Goal: Check status

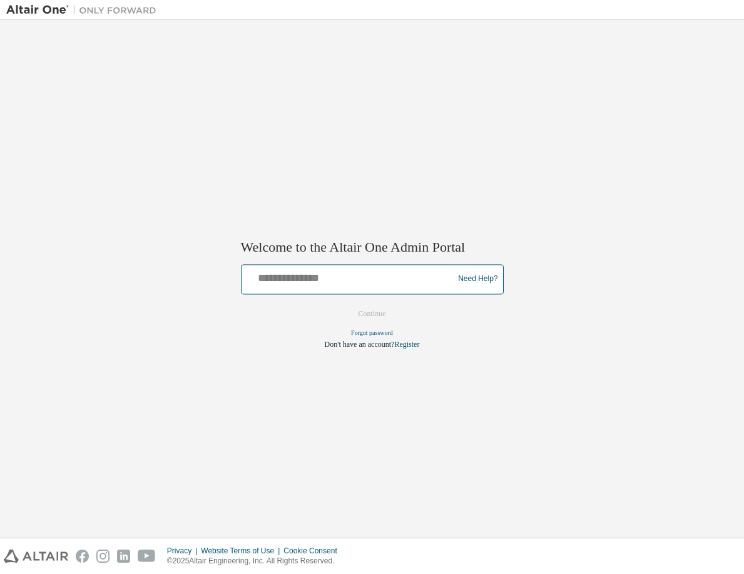
click at [356, 282] on input "text" at bounding box center [349, 276] width 206 height 18
type input "**********"
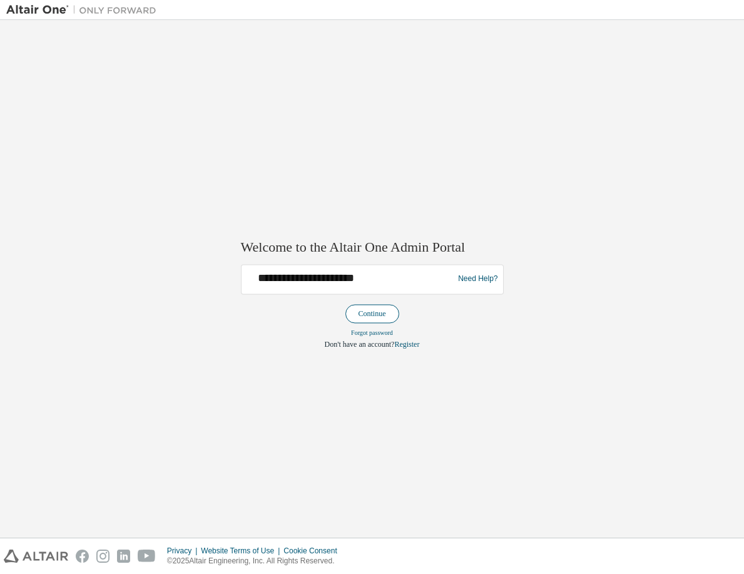
click at [375, 311] on button "Continue" at bounding box center [372, 313] width 54 height 19
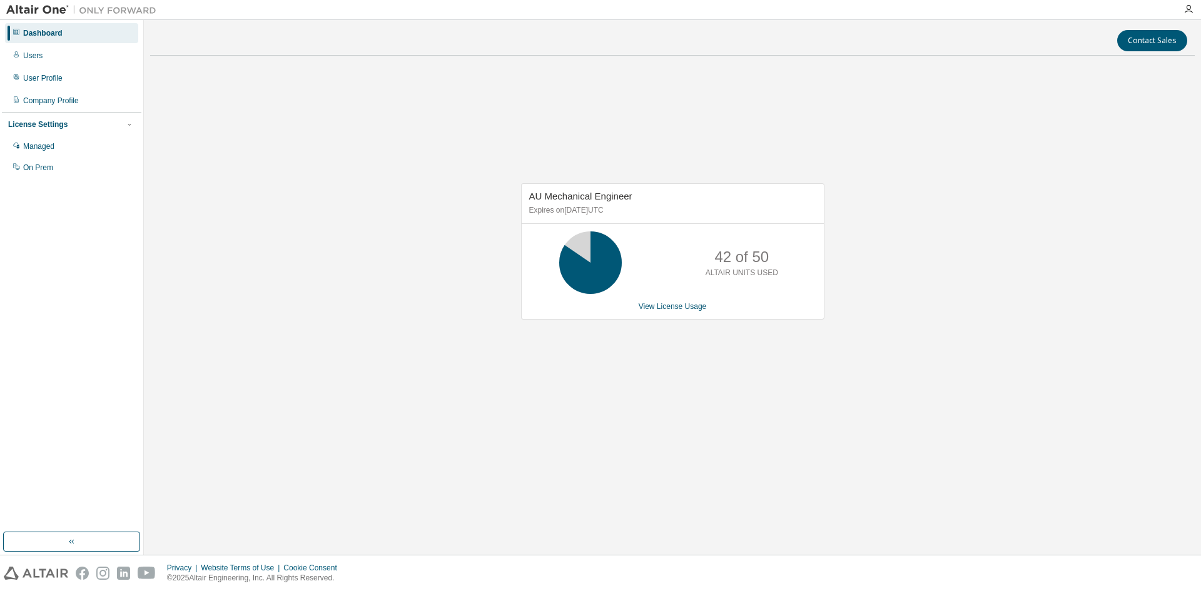
click at [906, 253] on div "AU Mechanical Engineer Expires on September 1, 2025 UTC 42 of 50 ALTAIR UNITS U…" at bounding box center [672, 258] width 1045 height 384
click at [664, 306] on link "View License Usage" at bounding box center [673, 306] width 68 height 9
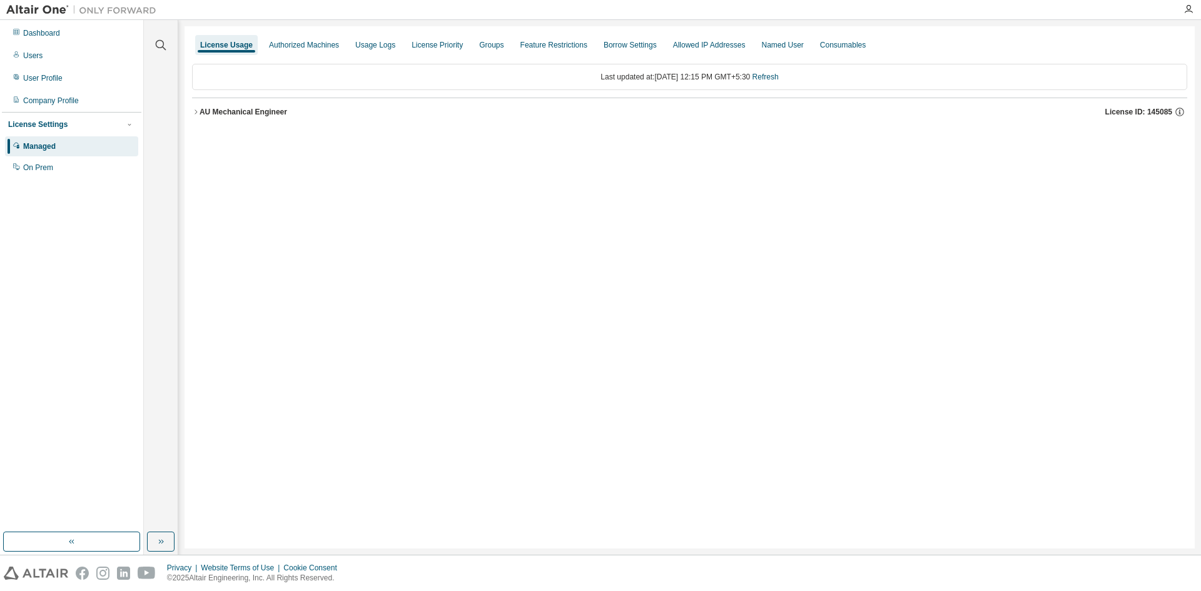
click at [234, 111] on div "AU Mechanical Engineer" at bounding box center [244, 112] width 88 height 10
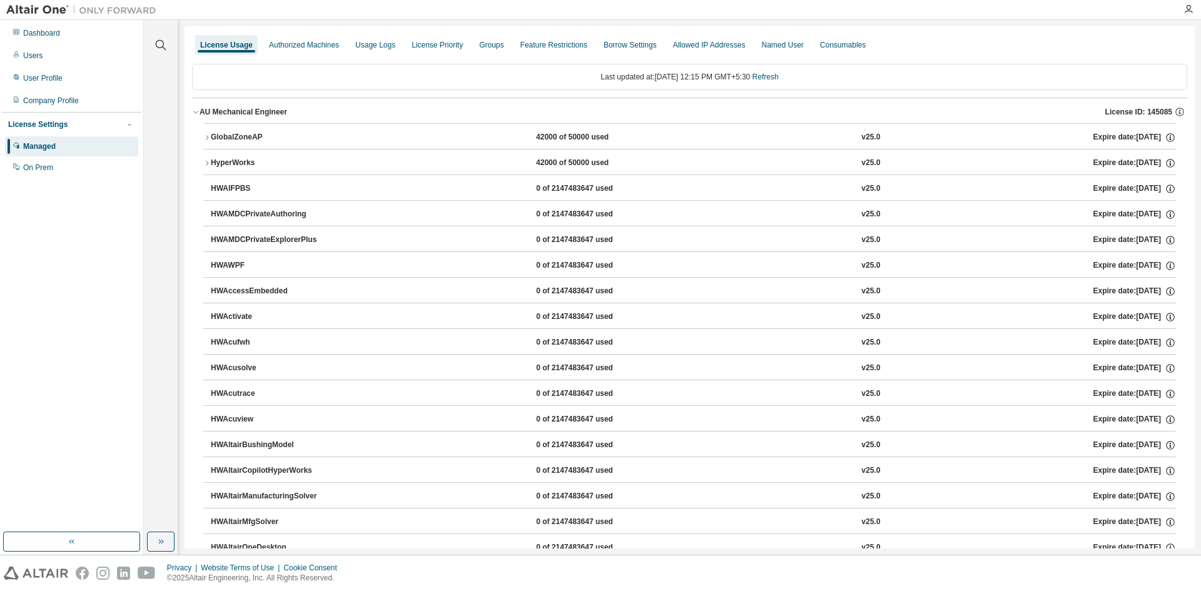
click at [240, 122] on button "AU Mechanical Engineer License ID: 145085" at bounding box center [689, 112] width 995 height 28
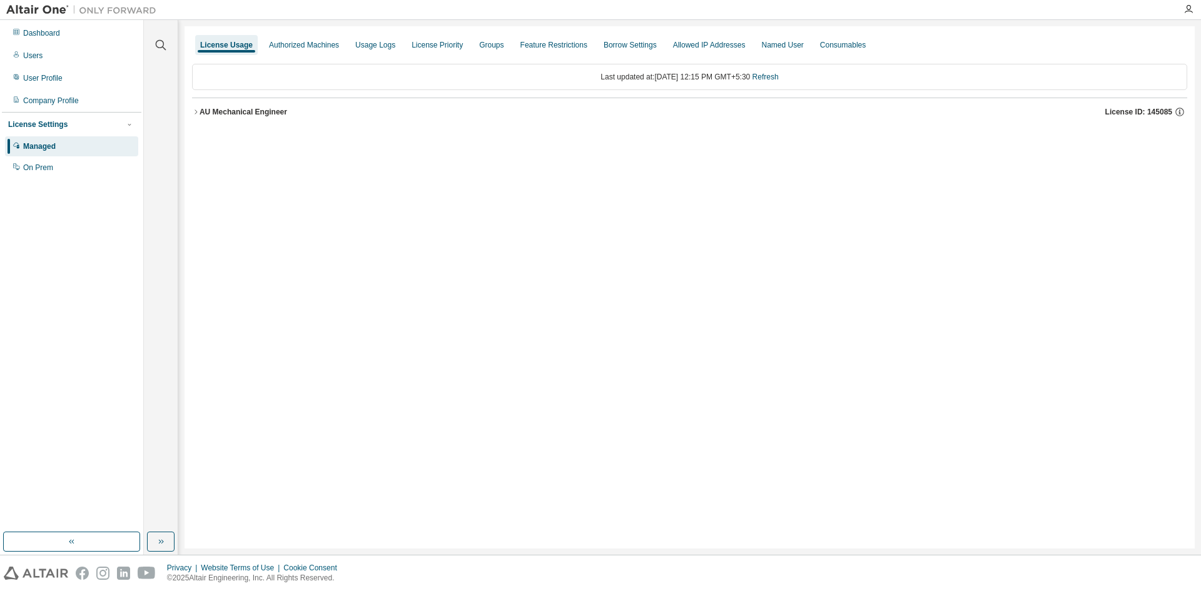
click at [236, 109] on div "AU Mechanical Engineer" at bounding box center [244, 112] width 88 height 10
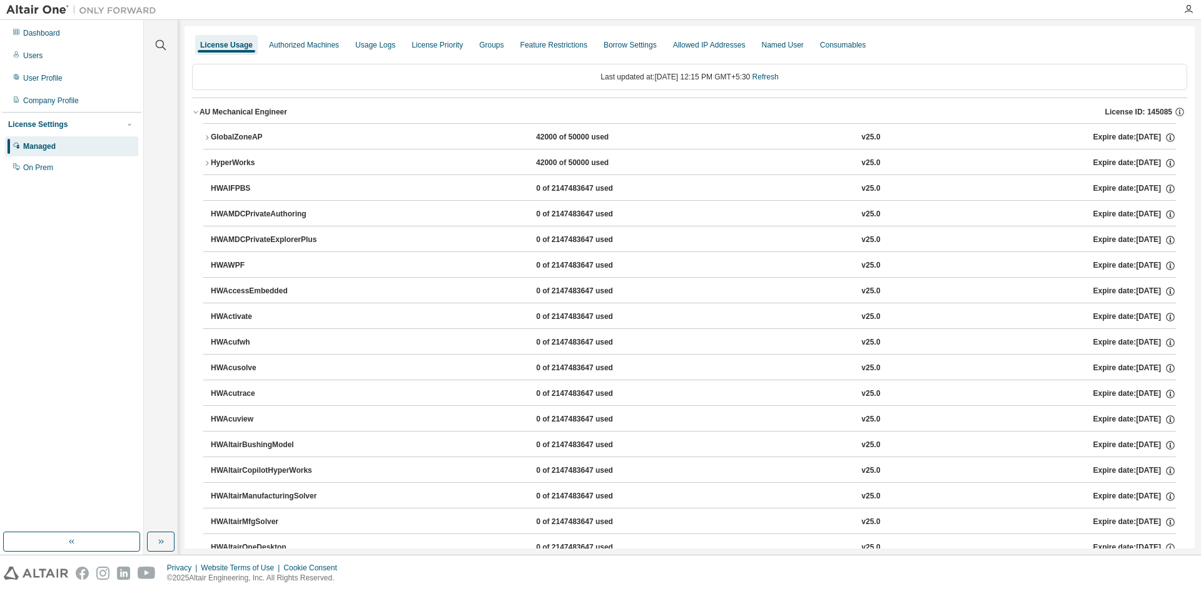
click at [219, 130] on button "GlobalZoneAP 42000 of 50000 used v25.0 Expire date: 2025-09-01" at bounding box center [689, 138] width 973 height 28
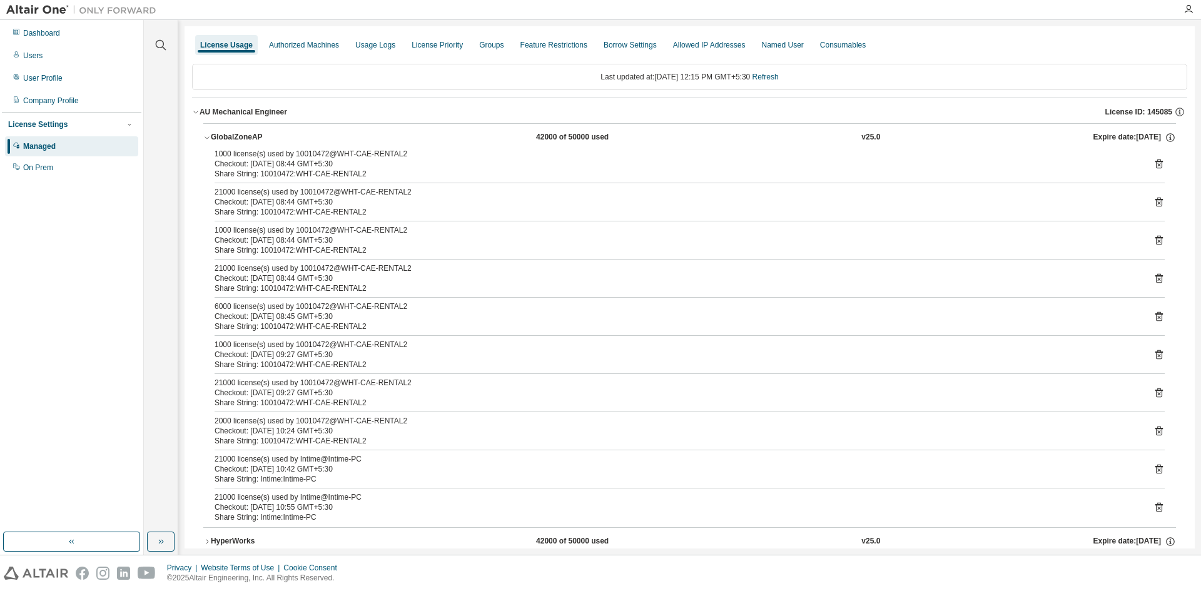
drag, startPoint x: 776, startPoint y: 88, endPoint x: 777, endPoint y: 74, distance: 13.8
click at [777, 85] on div "Last updated at: Tue 2025-08-12 12:15 PM GMT+5:30 Refresh" at bounding box center [689, 77] width 995 height 26
click at [777, 74] on link "Refresh" at bounding box center [765, 77] width 26 height 9
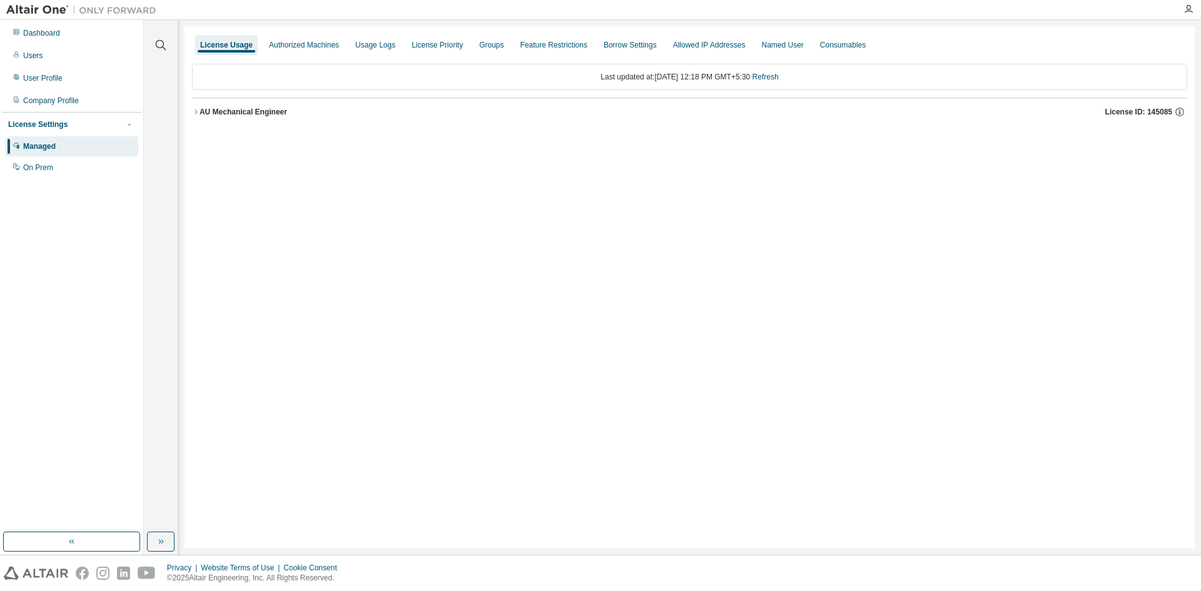
click at [256, 107] on div "AU Mechanical Engineer" at bounding box center [244, 112] width 88 height 10
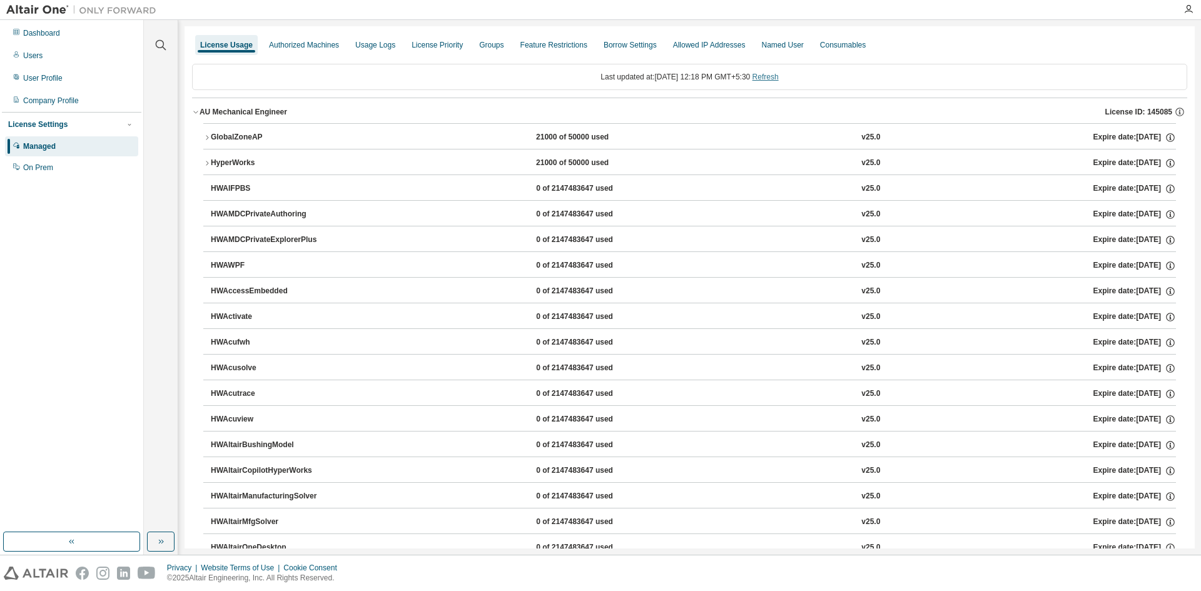
click at [775, 76] on link "Refresh" at bounding box center [765, 77] width 26 height 9
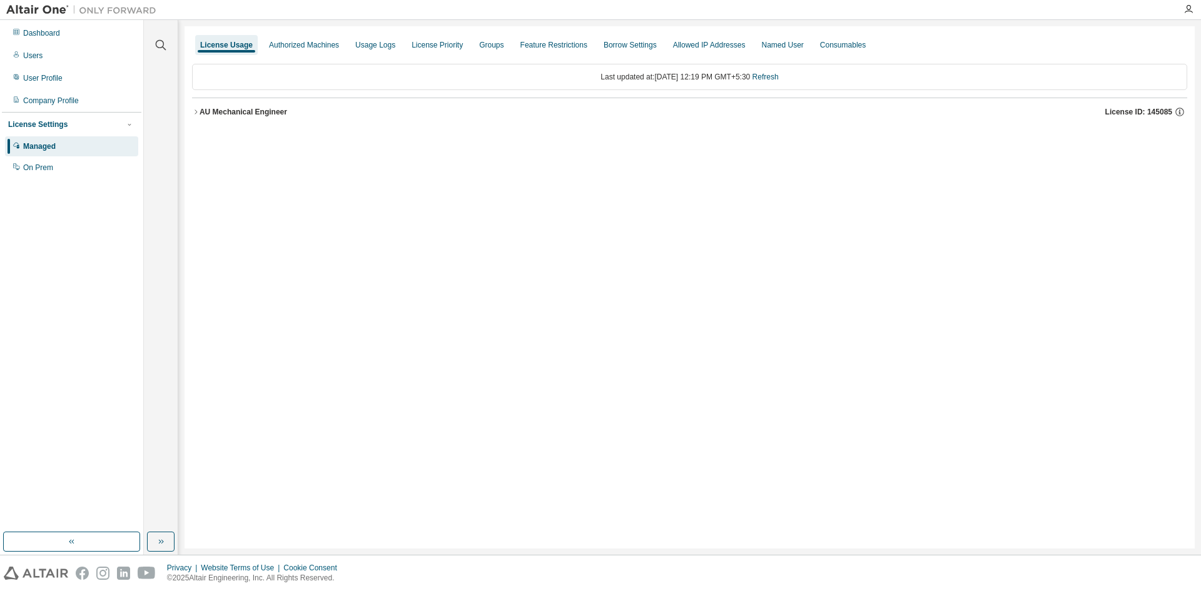
click at [230, 114] on div "AU Mechanical Engineer" at bounding box center [244, 112] width 88 height 10
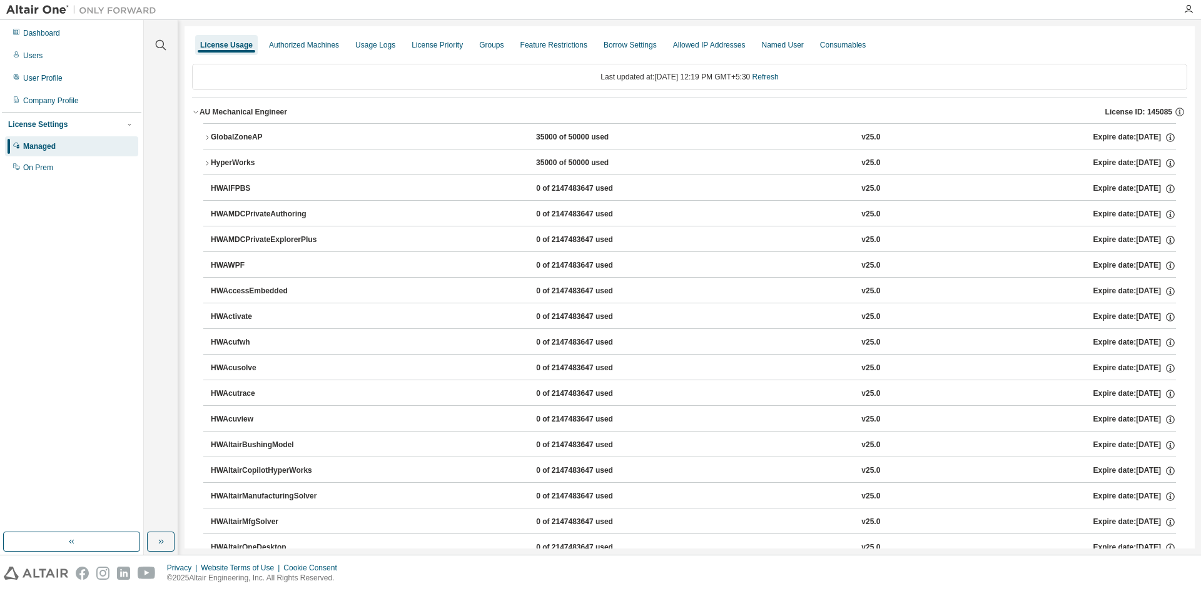
click at [309, 123] on div "GlobalZoneAP 35000 of 50000 used v25.0 Expire date: 2025-09-01" at bounding box center [689, 136] width 973 height 26
click at [306, 131] on button "GlobalZoneAP 35000 of 50000 used v25.0 Expire date: 2025-09-01" at bounding box center [689, 138] width 973 height 28
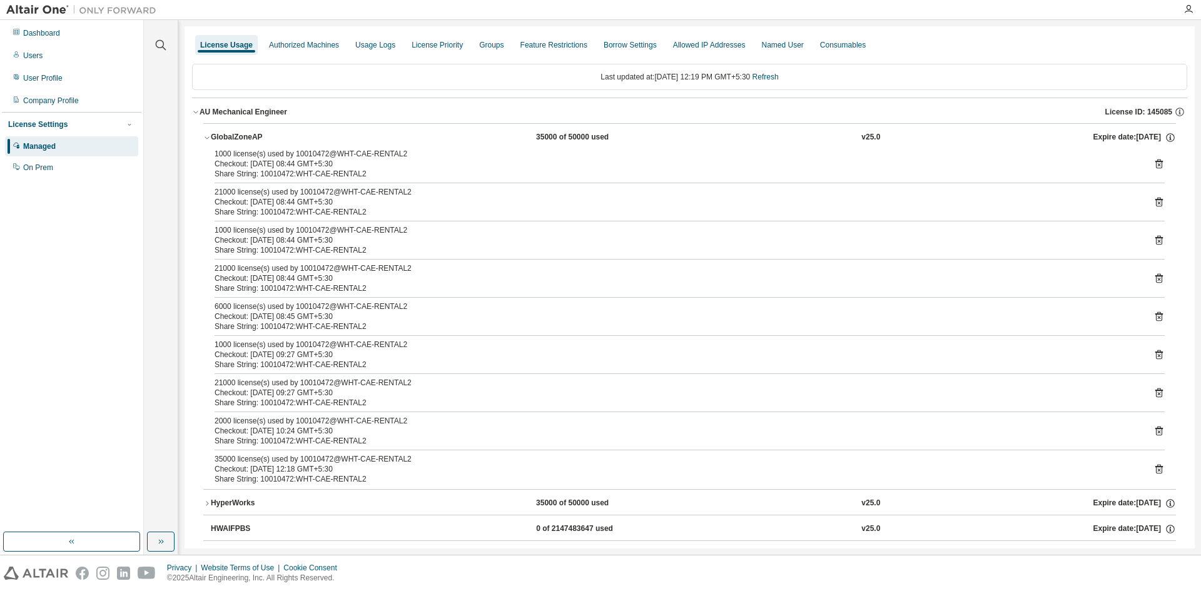
click at [306, 131] on button "GlobalZoneAP 35000 of 50000 used v25.0 Expire date: 2025-09-01" at bounding box center [689, 138] width 973 height 28
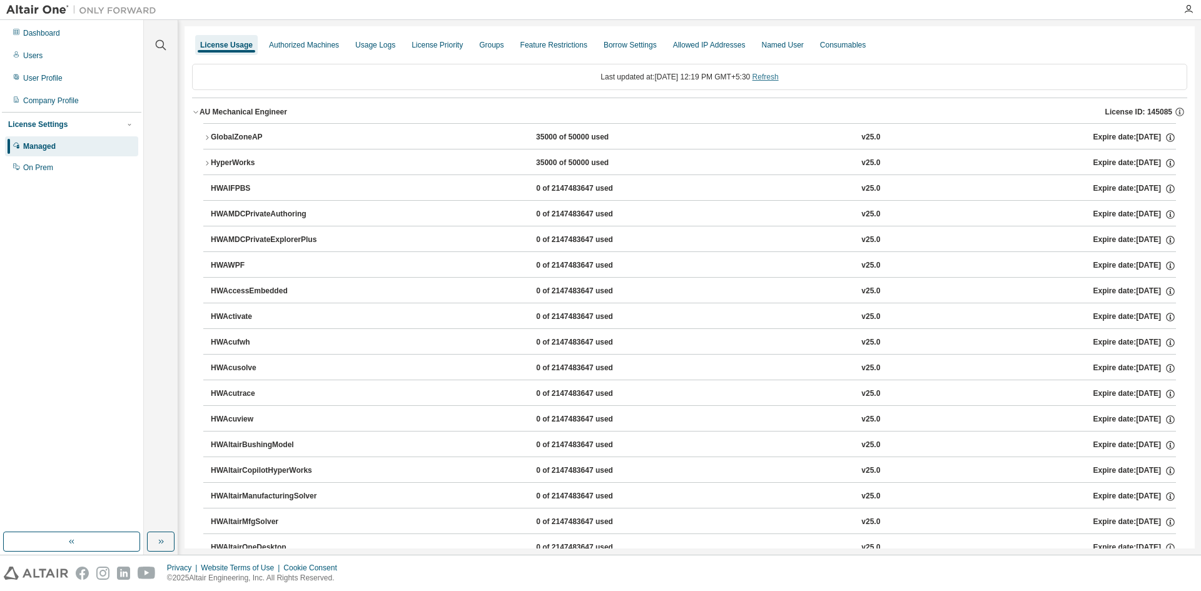
click at [779, 79] on link "Refresh" at bounding box center [765, 77] width 26 height 9
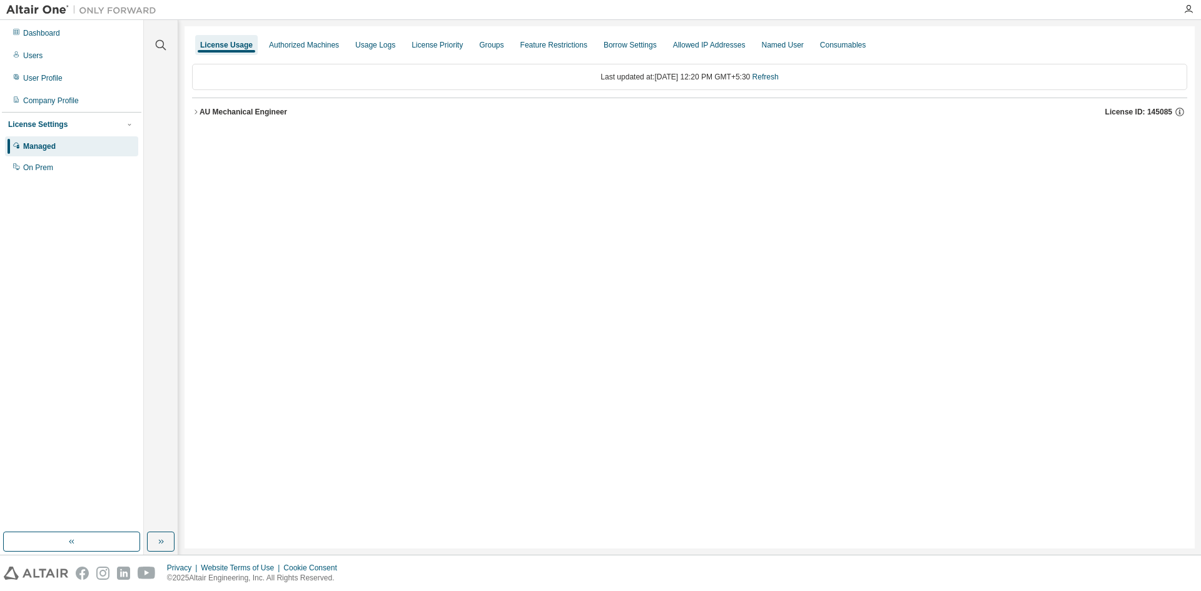
click at [241, 107] on div "AU Mechanical Engineer" at bounding box center [244, 112] width 88 height 10
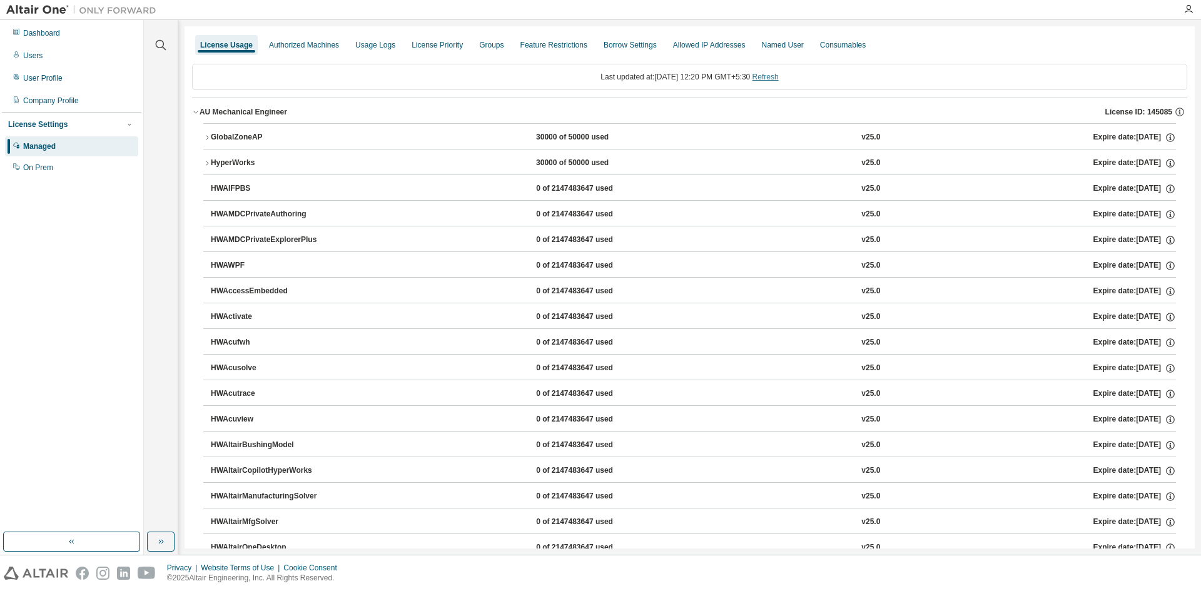
click at [771, 73] on link "Refresh" at bounding box center [765, 77] width 26 height 9
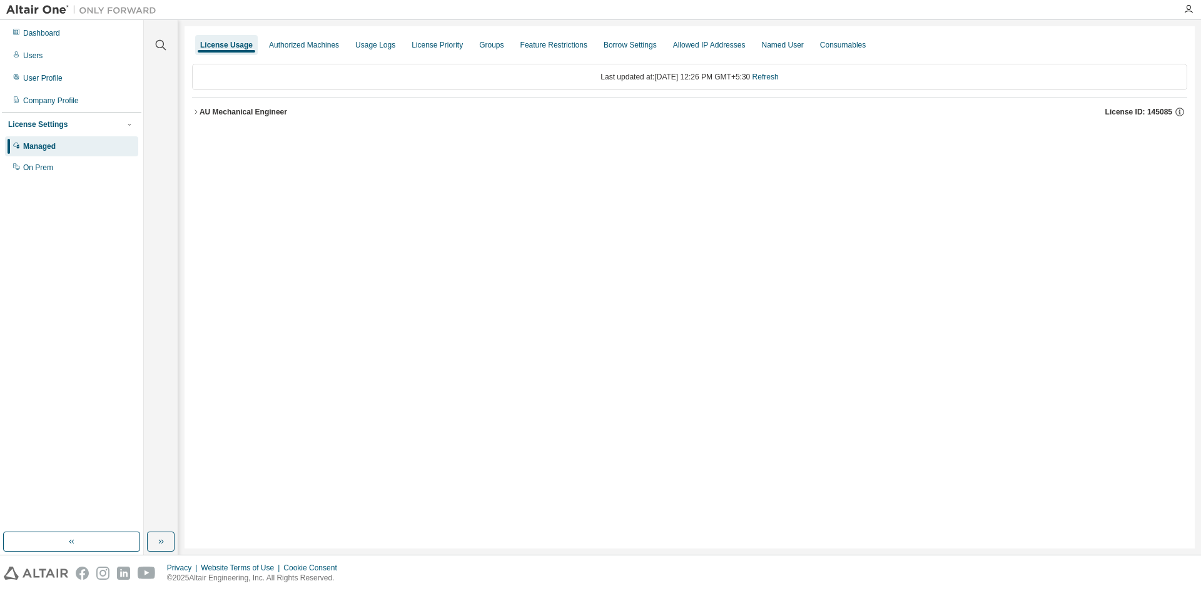
click at [247, 116] on div "AU Mechanical Engineer" at bounding box center [244, 112] width 88 height 10
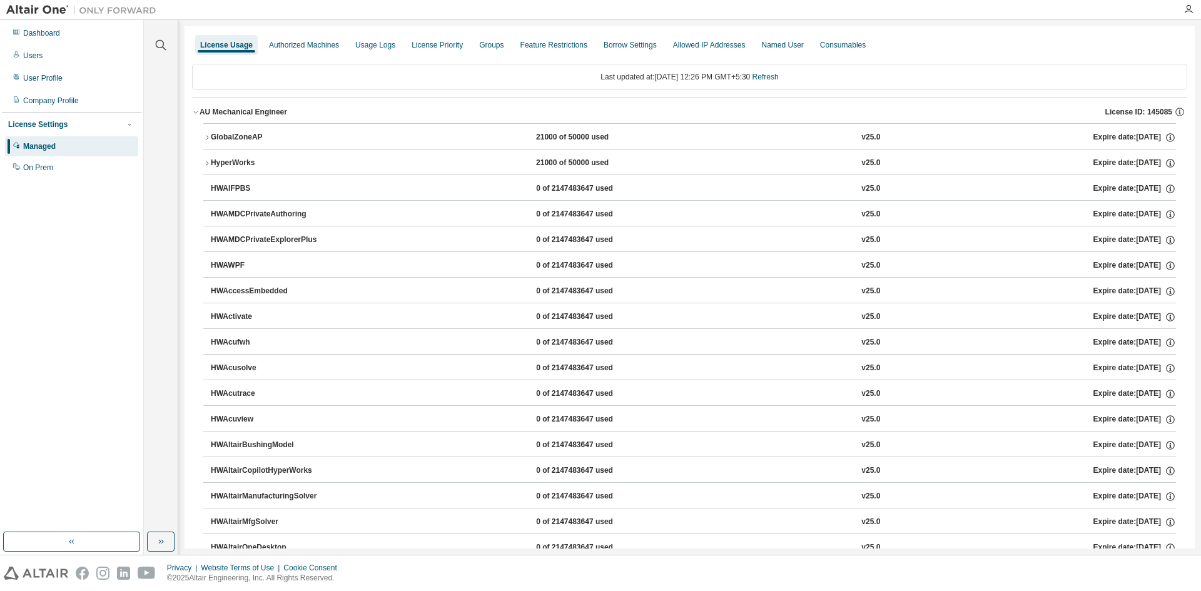
click at [258, 109] on div "AU Mechanical Engineer" at bounding box center [244, 112] width 88 height 10
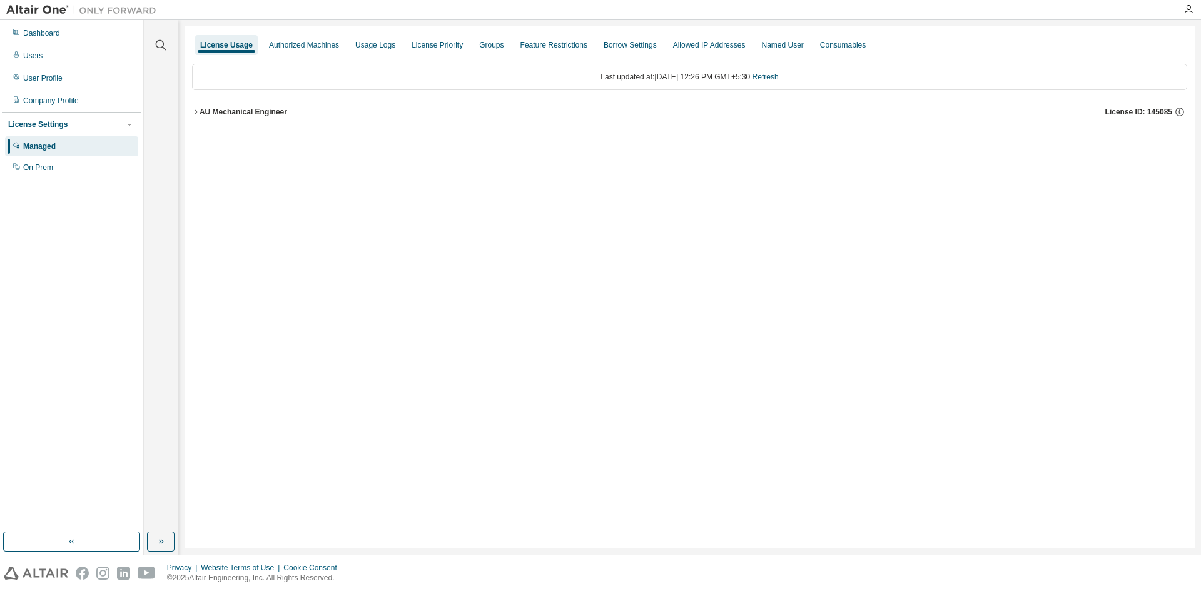
click at [258, 109] on div "AU Mechanical Engineer" at bounding box center [244, 112] width 88 height 10
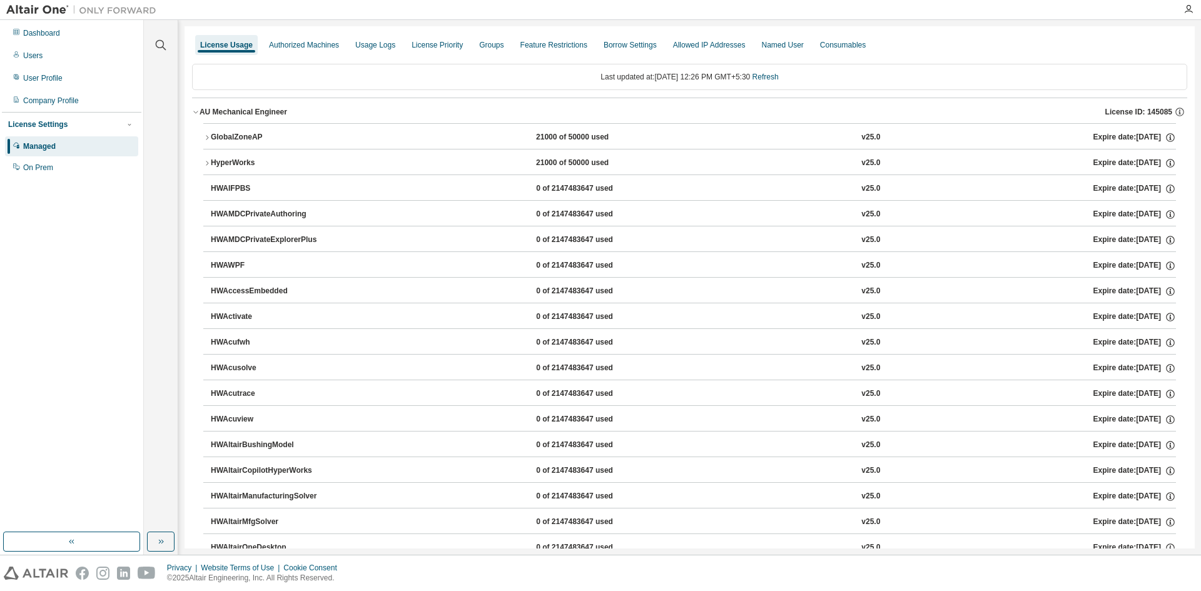
click at [263, 129] on button "GlobalZoneAP 21000 of 50000 used v25.0 Expire date: 2025-09-01" at bounding box center [689, 138] width 973 height 28
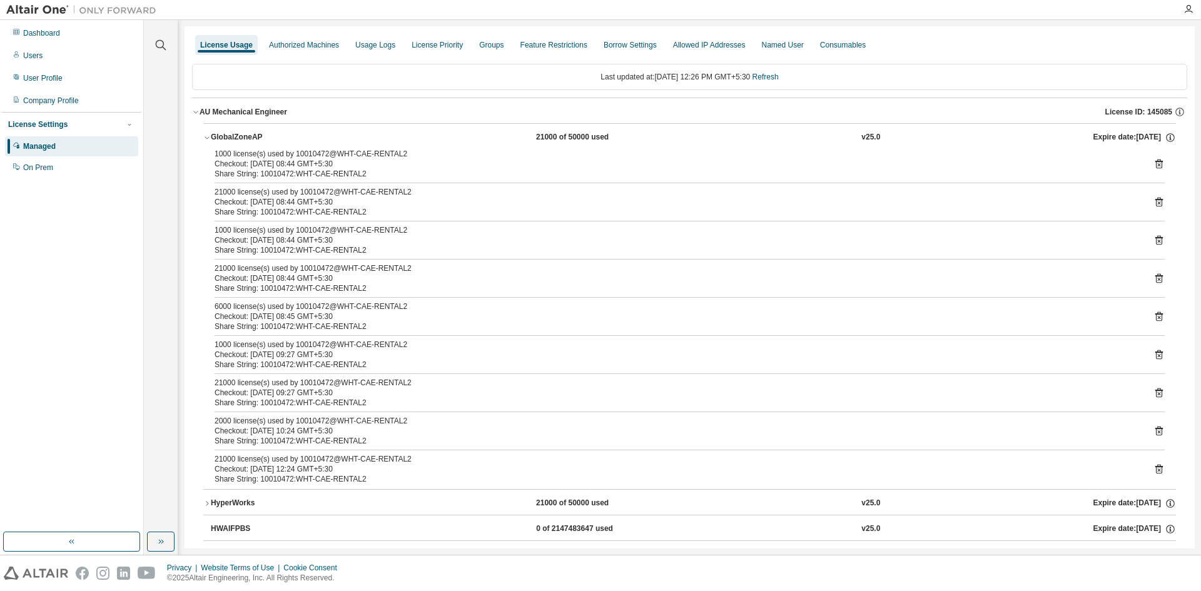
click at [236, 130] on button "GlobalZoneAP 21000 of 50000 used v25.0 Expire date: 2025-09-01" at bounding box center [689, 138] width 973 height 28
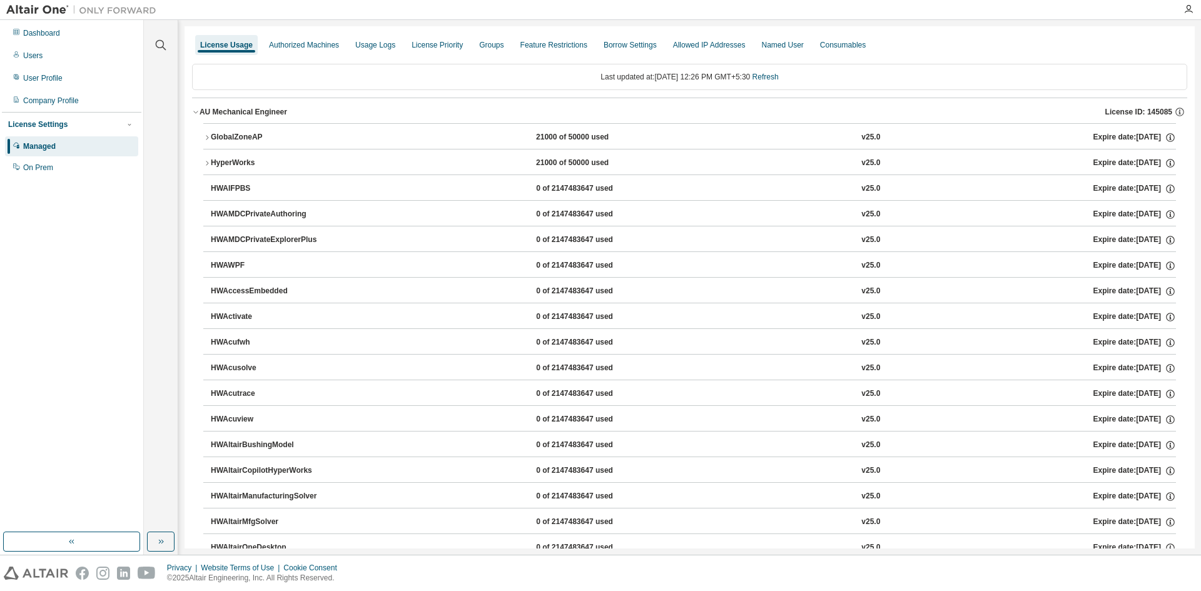
click at [615, 137] on div "21000 of 50000 used" at bounding box center [592, 137] width 113 height 11
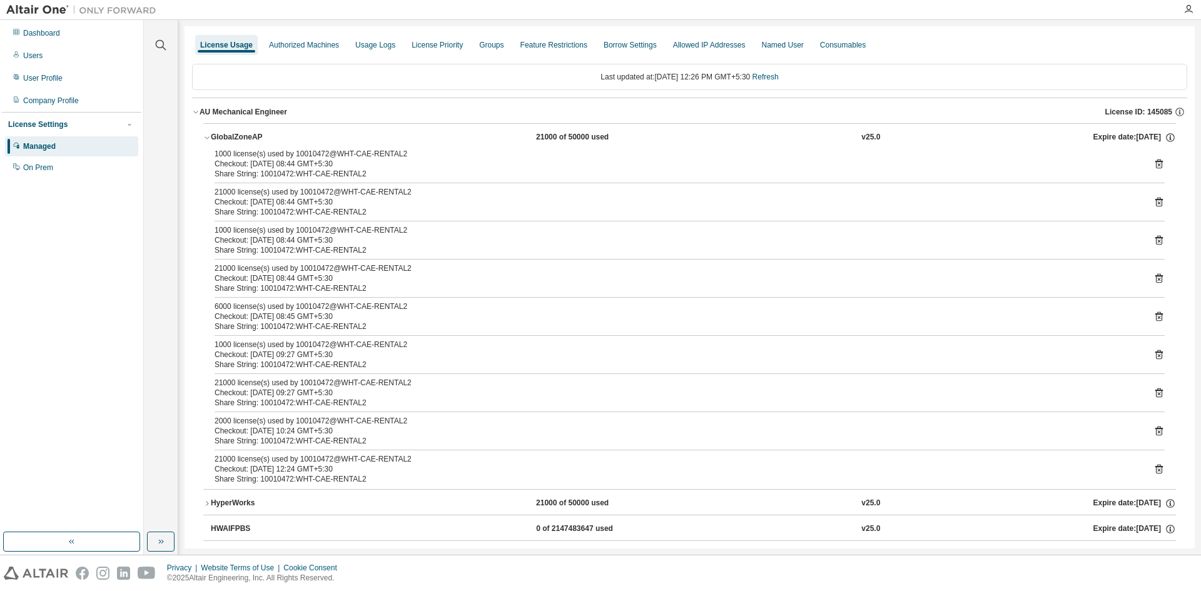
click at [615, 137] on div "21000 of 50000 used" at bounding box center [592, 137] width 113 height 11
